Goal: Information Seeking & Learning: Learn about a topic

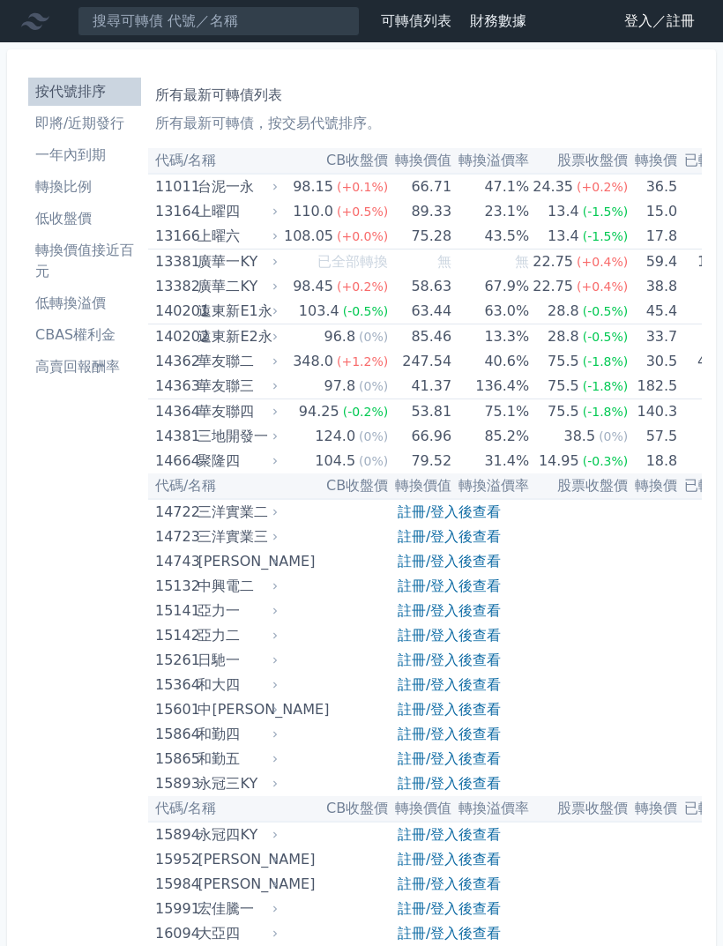
click at [111, 126] on li "即將/近期發行" at bounding box center [84, 123] width 113 height 21
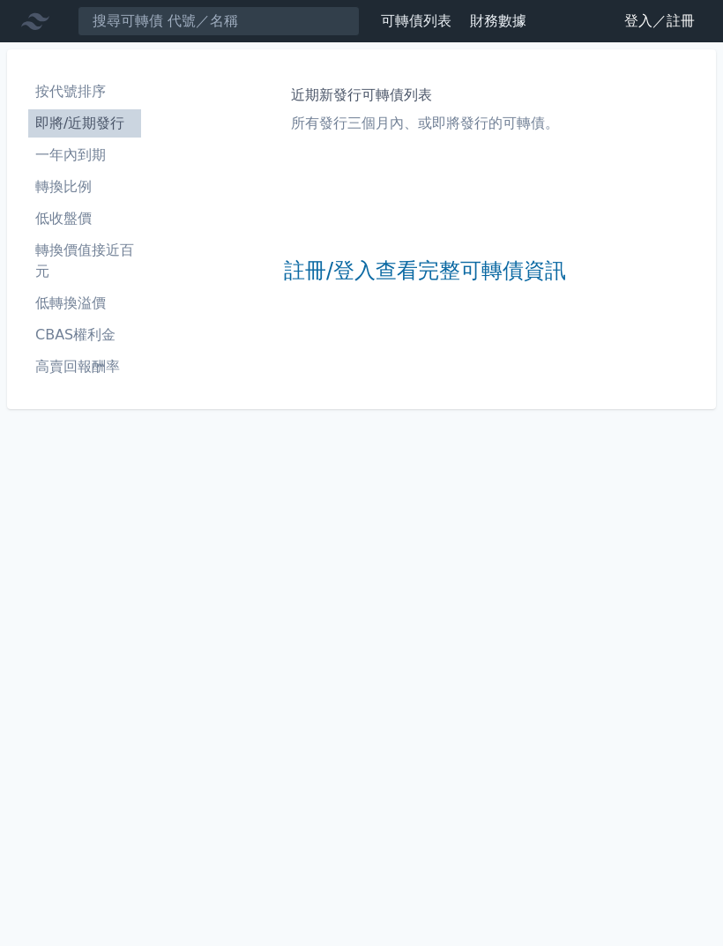
click at [89, 87] on li "按代號排序" at bounding box center [84, 91] width 113 height 21
